Goal: Find specific page/section: Find specific page/section

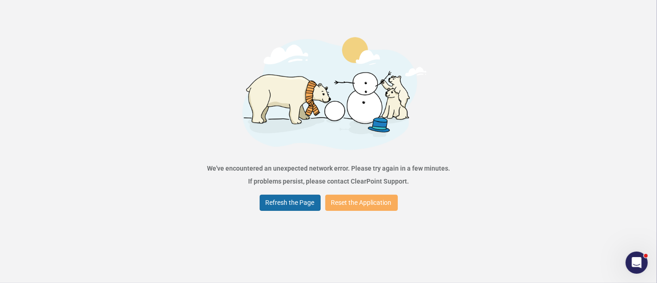
click at [280, 203] on button "Refresh the Page" at bounding box center [290, 203] width 61 height 16
click at [312, 215] on div "Error We've encountered an unexpected network error. Please try again in a few …" at bounding box center [328, 141] width 657 height 283
click at [308, 204] on button "Refresh the Page" at bounding box center [290, 203] width 61 height 16
click at [270, 200] on button "Refresh the Page" at bounding box center [290, 203] width 61 height 16
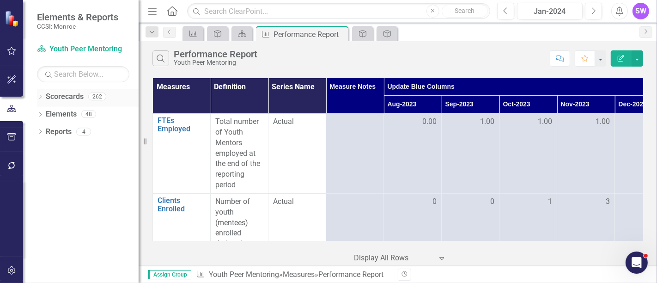
click at [39, 94] on div "Dropdown" at bounding box center [40, 98] width 6 height 8
drag, startPoint x: 52, startPoint y: 113, endPoint x: 95, endPoint y: 126, distance: 44.5
click at [53, 113] on link "Monroe" at bounding box center [95, 114] width 88 height 11
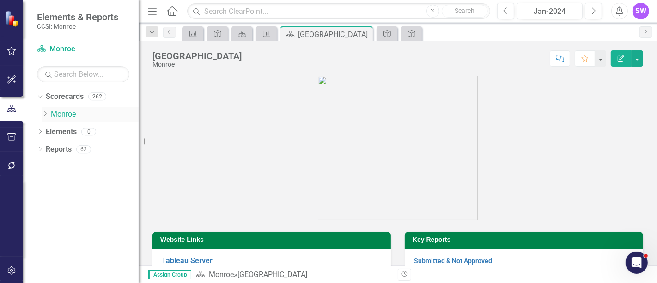
click at [68, 114] on link "Monroe" at bounding box center [95, 114] width 88 height 11
click at [43, 112] on icon "Dropdown" at bounding box center [45, 114] width 7 height 6
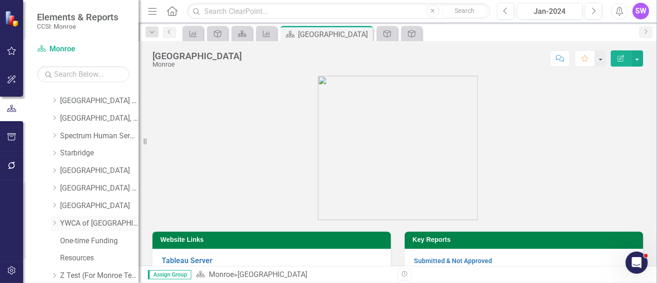
scroll to position [610, 0]
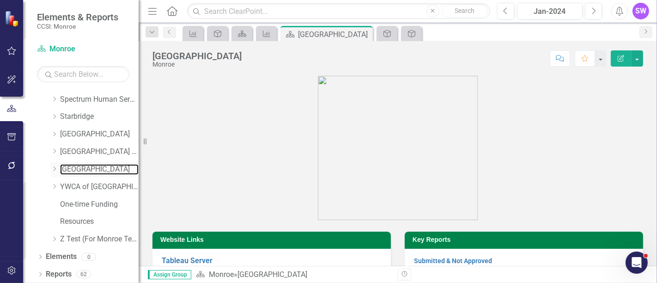
click at [89, 168] on link "[GEOGRAPHIC_DATA]" at bounding box center [99, 169] width 79 height 11
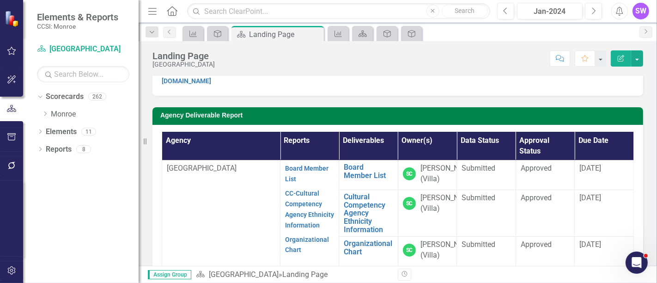
scroll to position [16, 0]
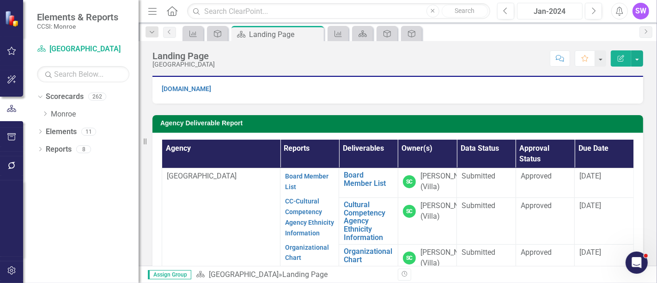
click at [567, 6] on div "Jan-2024" at bounding box center [550, 11] width 59 height 11
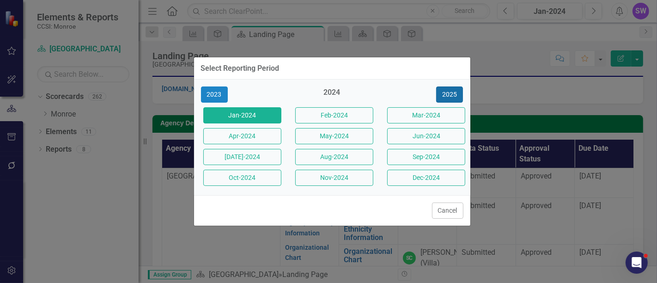
click at [455, 90] on button "2025" at bounding box center [449, 94] width 27 height 16
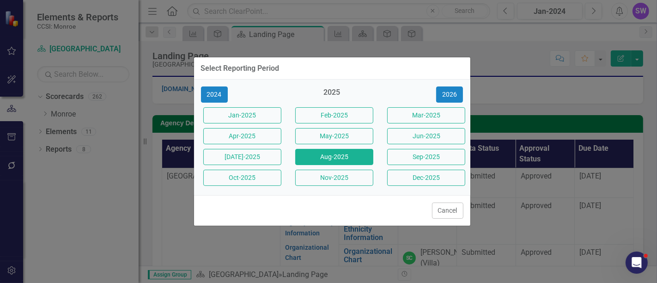
click at [363, 153] on button "Aug-2025" at bounding box center [334, 157] width 78 height 16
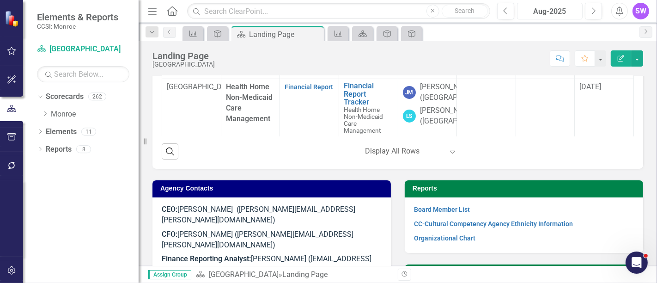
scroll to position [401, 0]
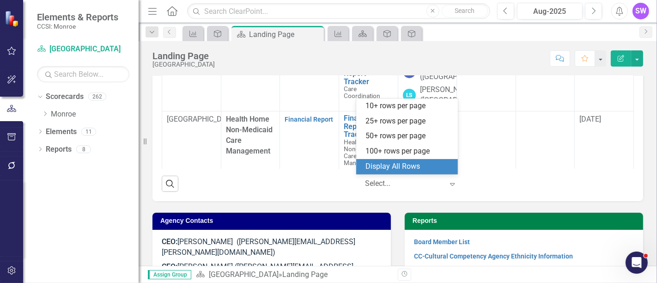
click at [392, 179] on div at bounding box center [404, 184] width 79 height 12
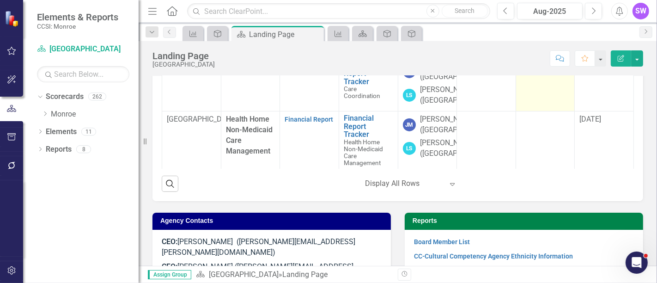
click at [559, 111] on td at bounding box center [545, 84] width 59 height 53
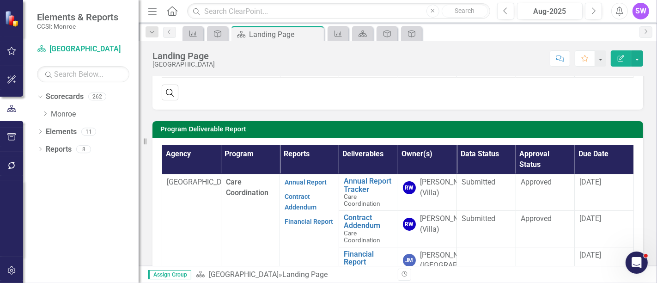
scroll to position [204, 0]
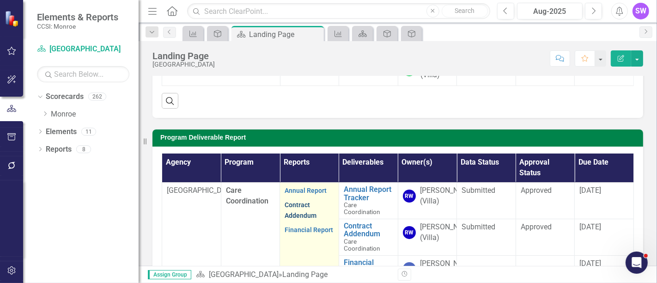
click at [296, 205] on link "Contract Addendum" at bounding box center [301, 210] width 32 height 18
